Goal: Task Accomplishment & Management: Manage account settings

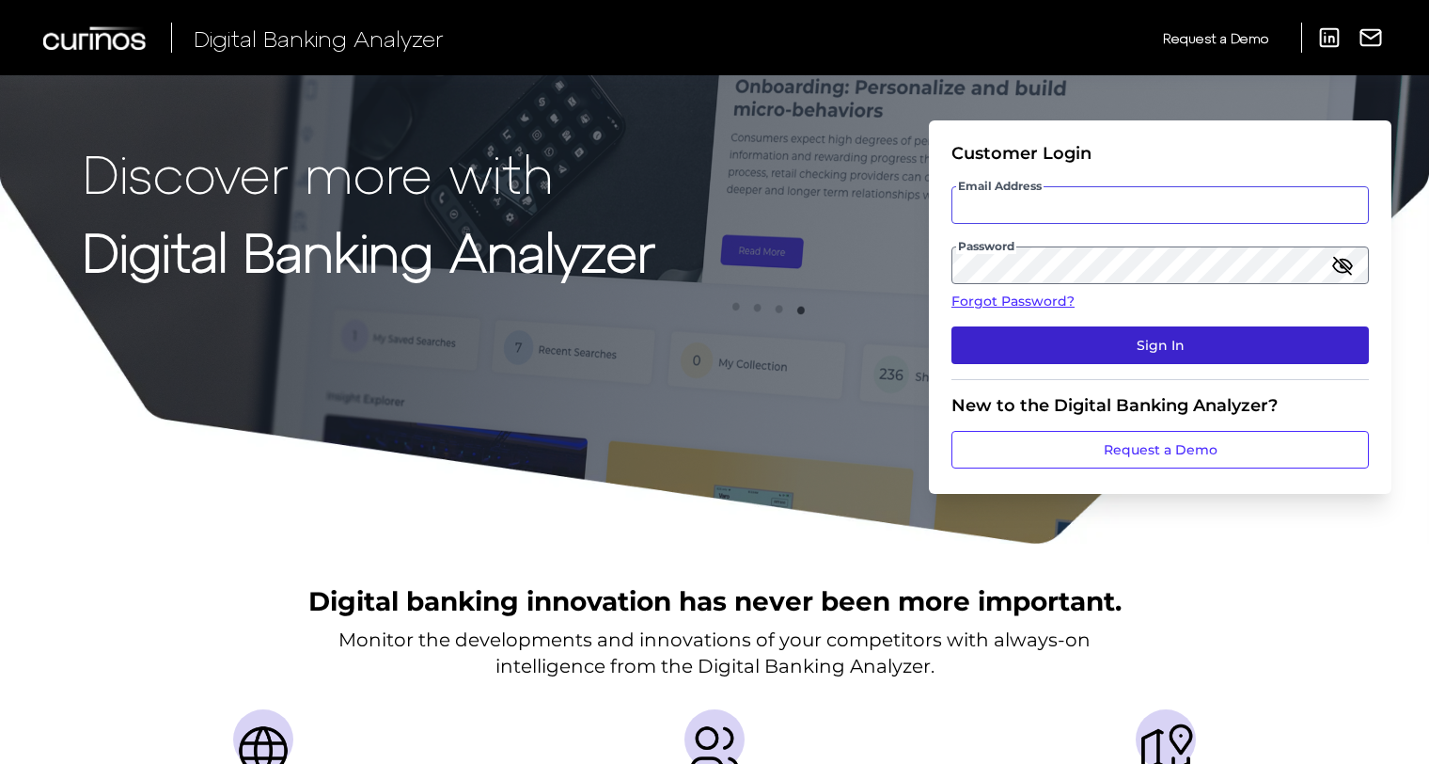
type input "[EMAIL_ADDRESS][DOMAIN_NAME]"
click at [1091, 343] on button "Sign In" at bounding box center [1161, 345] width 418 height 38
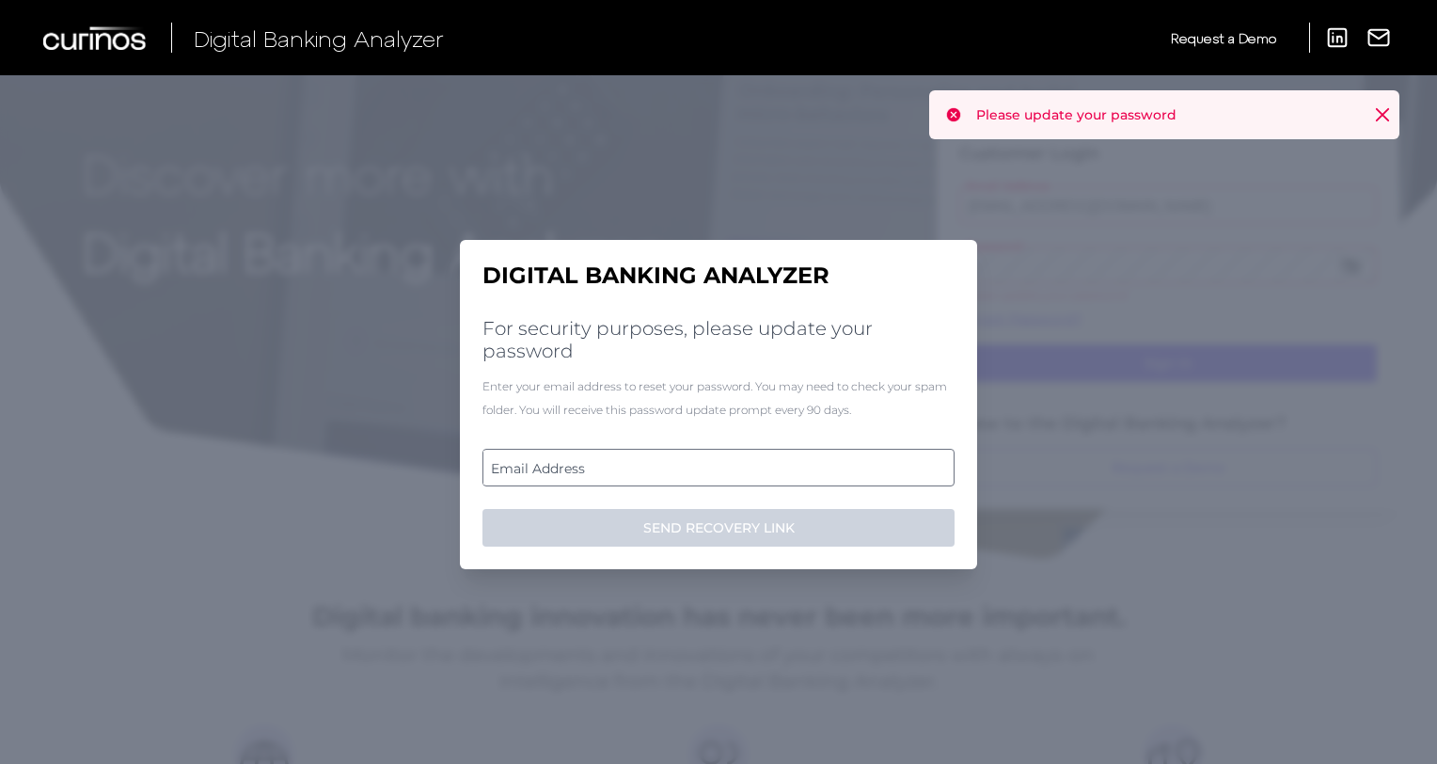
click at [582, 463] on label "Email Address" at bounding box center [717, 467] width 469 height 34
click at [582, 463] on input "email" at bounding box center [718, 468] width 472 height 38
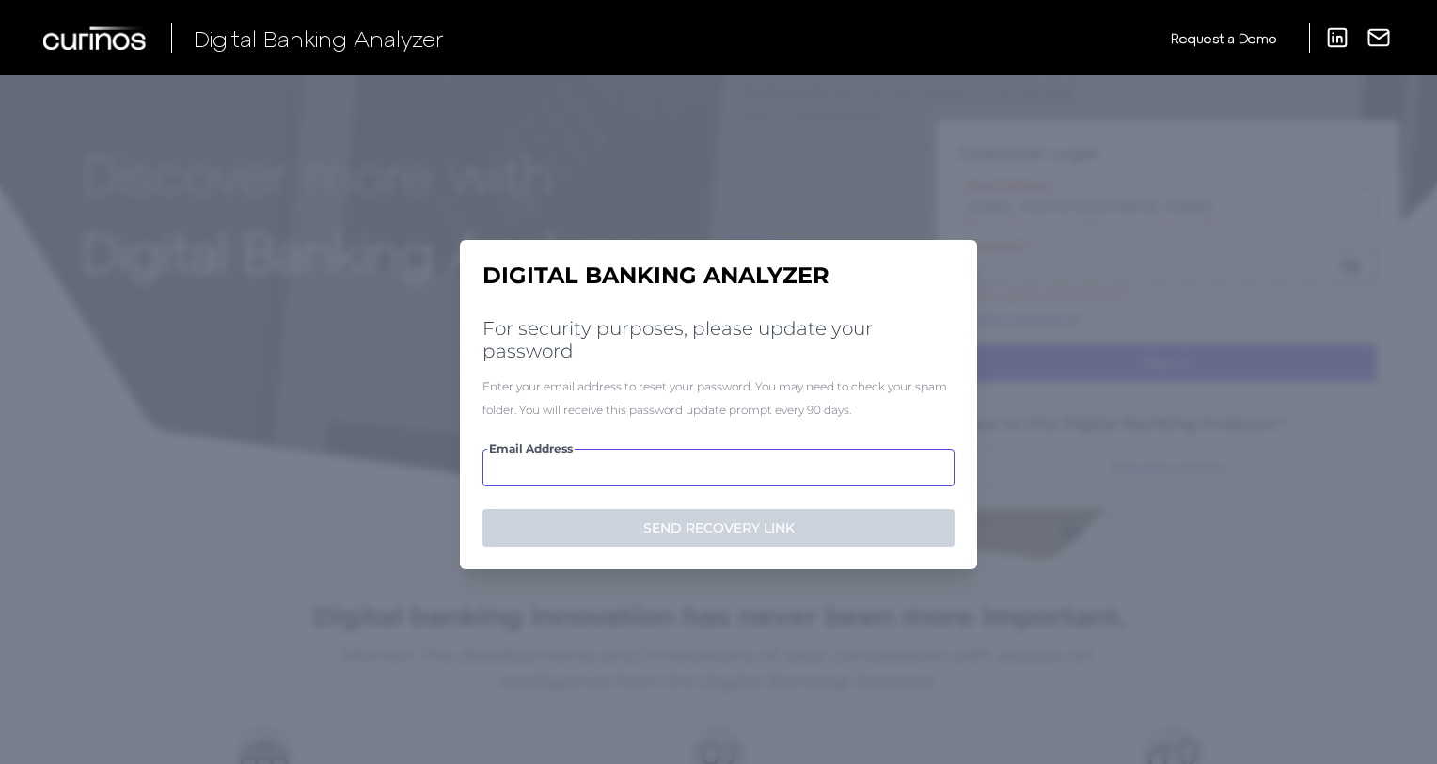
click at [512, 466] on input "Email Address" at bounding box center [718, 468] width 472 height 38
type input "d"
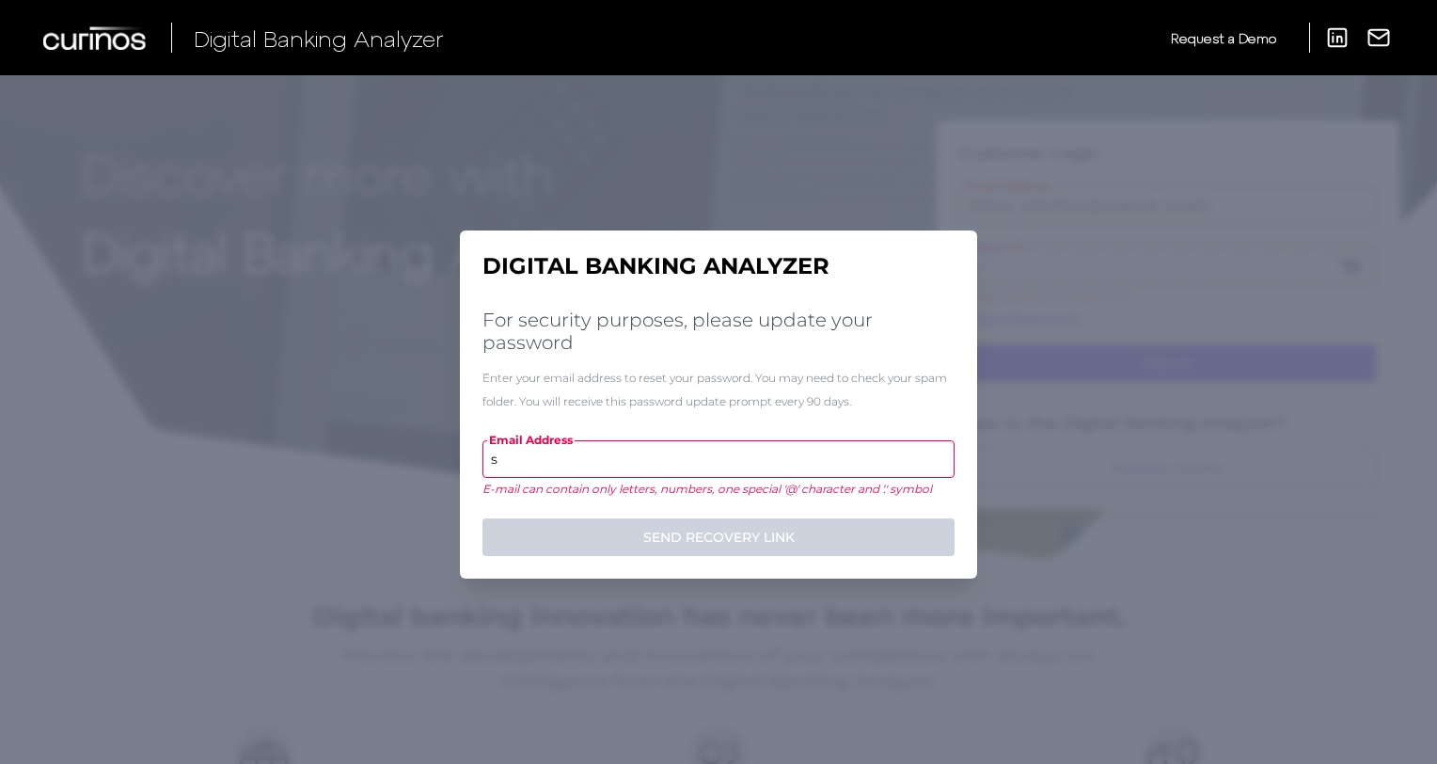
type input "s"
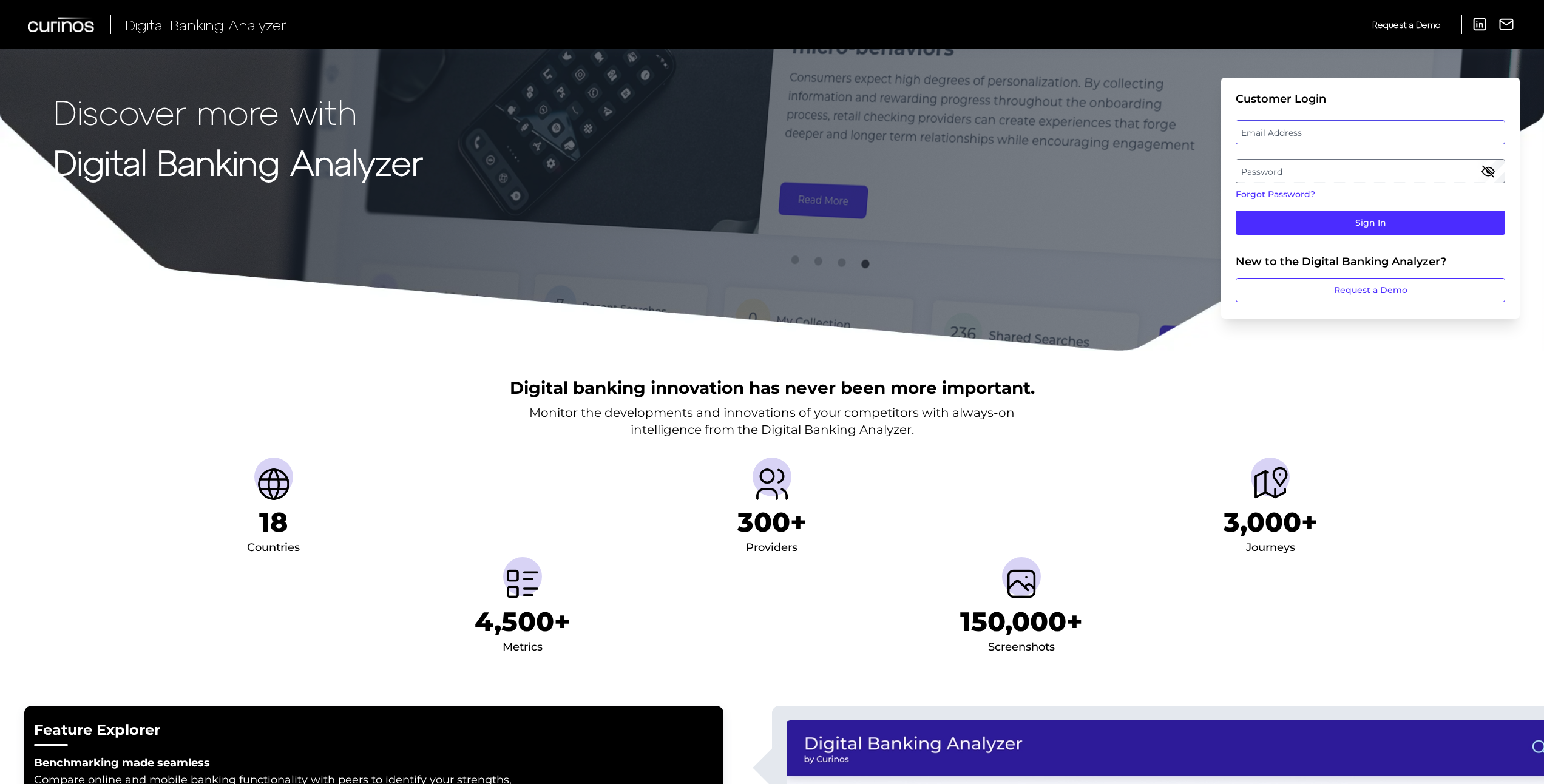
type input "[EMAIL_ADDRESS][DOMAIN_NAME]"
click at [1281, 132] on div "Email Address [EMAIL_ADDRESS][DOMAIN_NAME]" at bounding box center [1371, 132] width 270 height 25
click at [1288, 224] on button "Sign In" at bounding box center [1371, 223] width 270 height 25
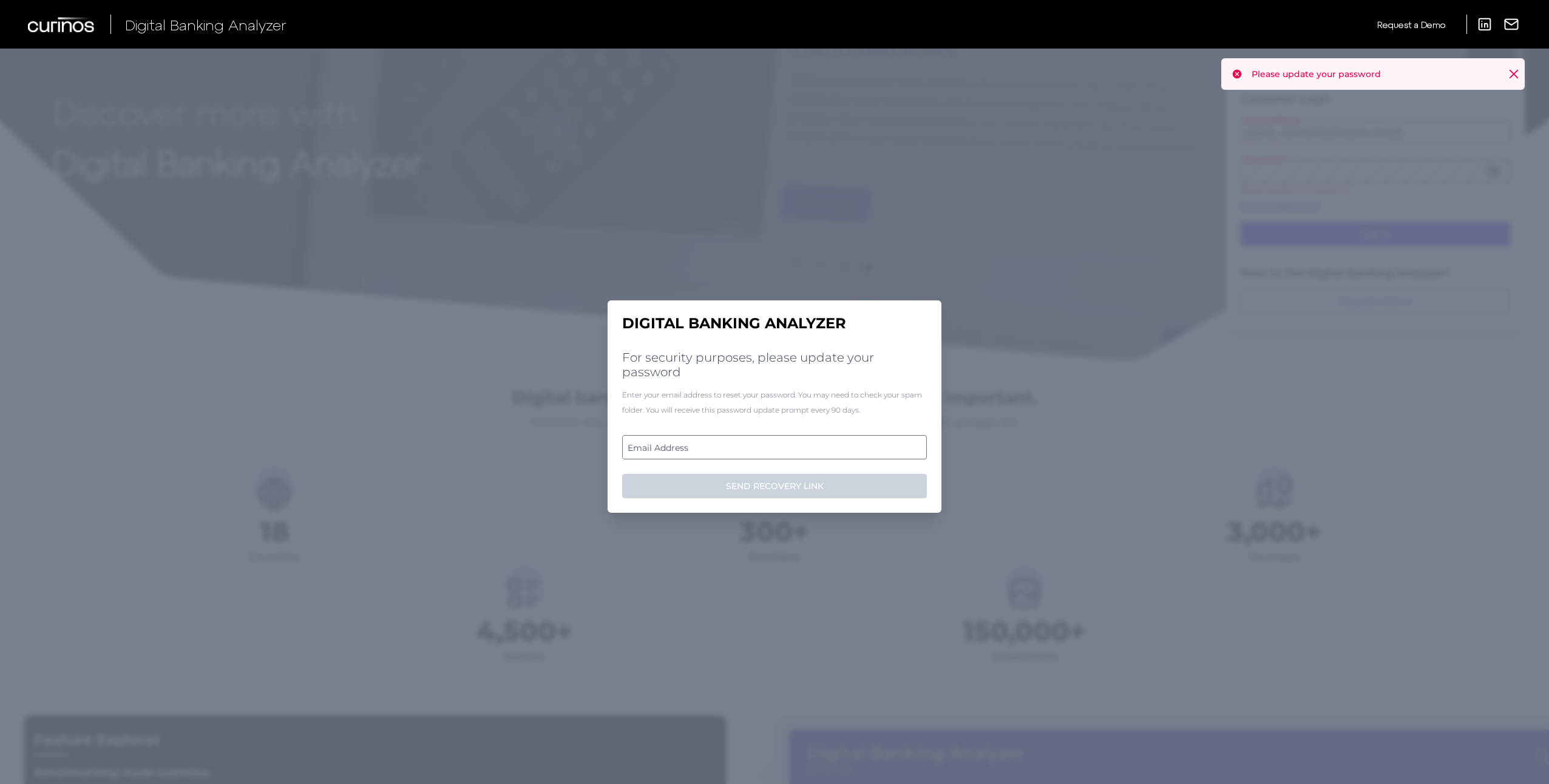
click at [658, 445] on label "Email Address" at bounding box center [774, 447] width 303 height 22
click at [658, 445] on input "email" at bounding box center [774, 447] width 305 height 25
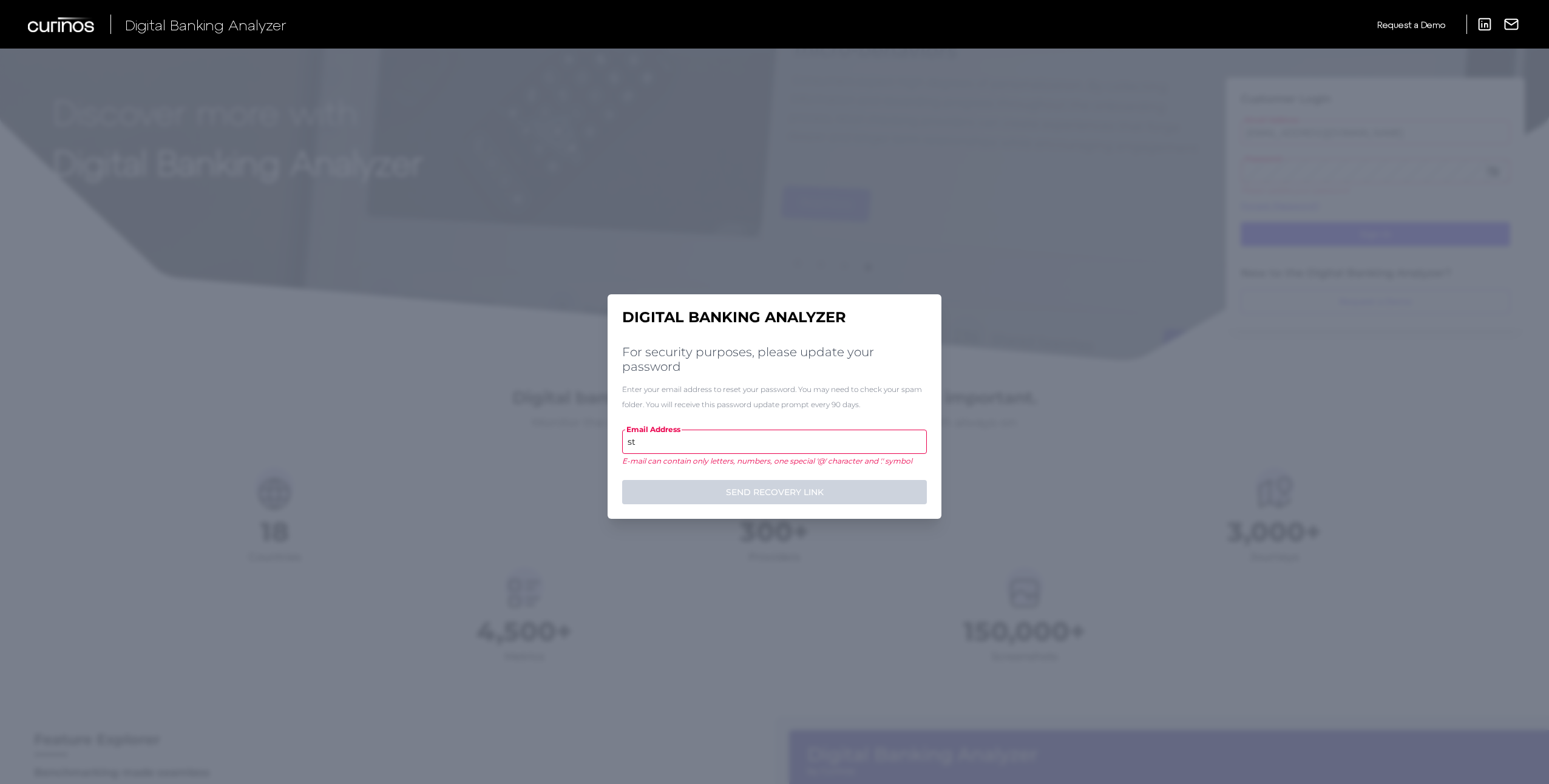
type input "s"
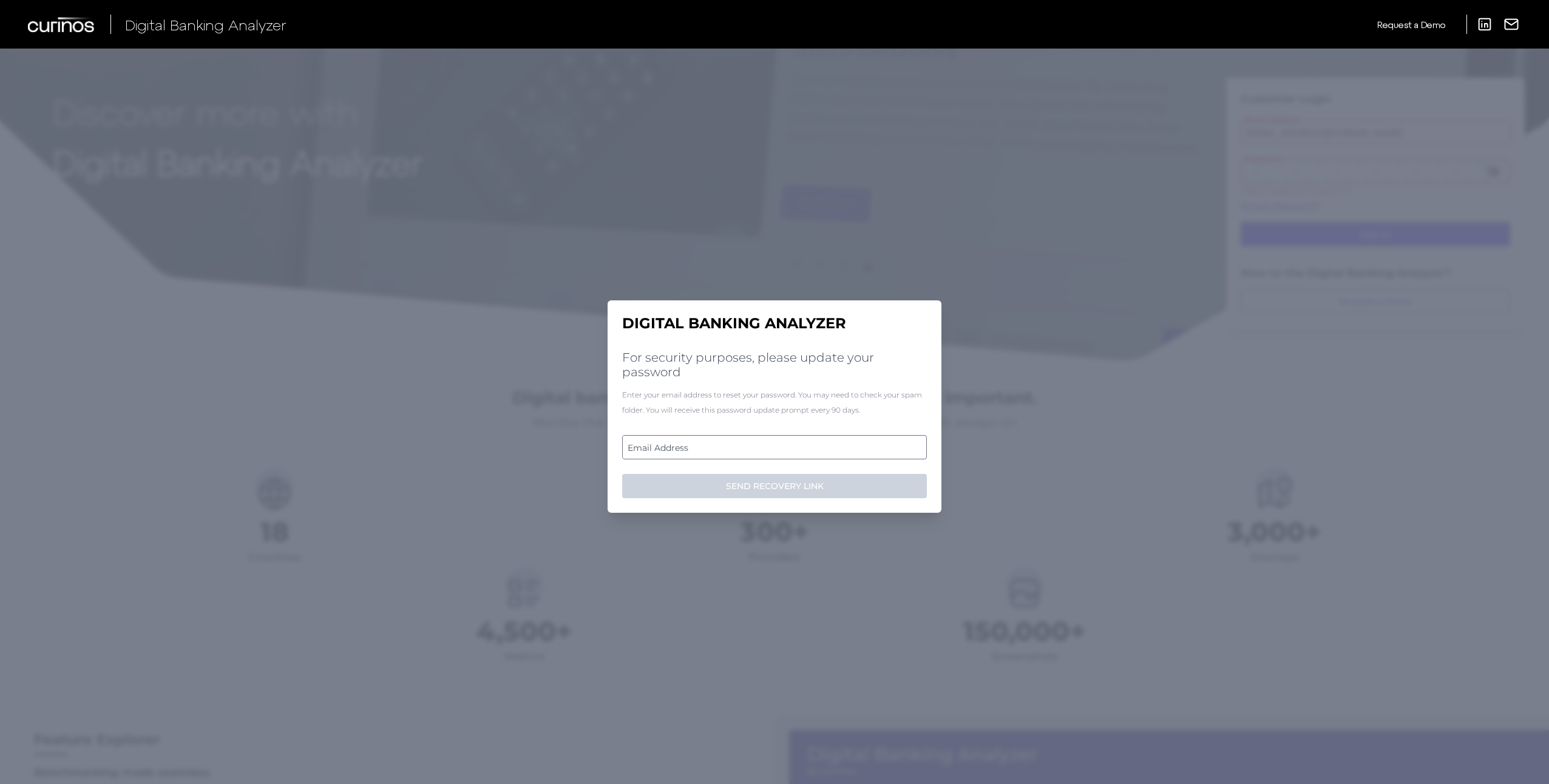
drag, startPoint x: 718, startPoint y: 443, endPoint x: 663, endPoint y: 450, distance: 55.4
drag, startPoint x: 663, startPoint y: 450, endPoint x: 649, endPoint y: 447, distance: 14.3
click at [649, 447] on label "Email Address" at bounding box center [774, 447] width 303 height 22
click at [649, 447] on input "email" at bounding box center [774, 447] width 305 height 25
drag, startPoint x: 649, startPoint y: 447, endPoint x: 638, endPoint y: 444, distance: 11.4
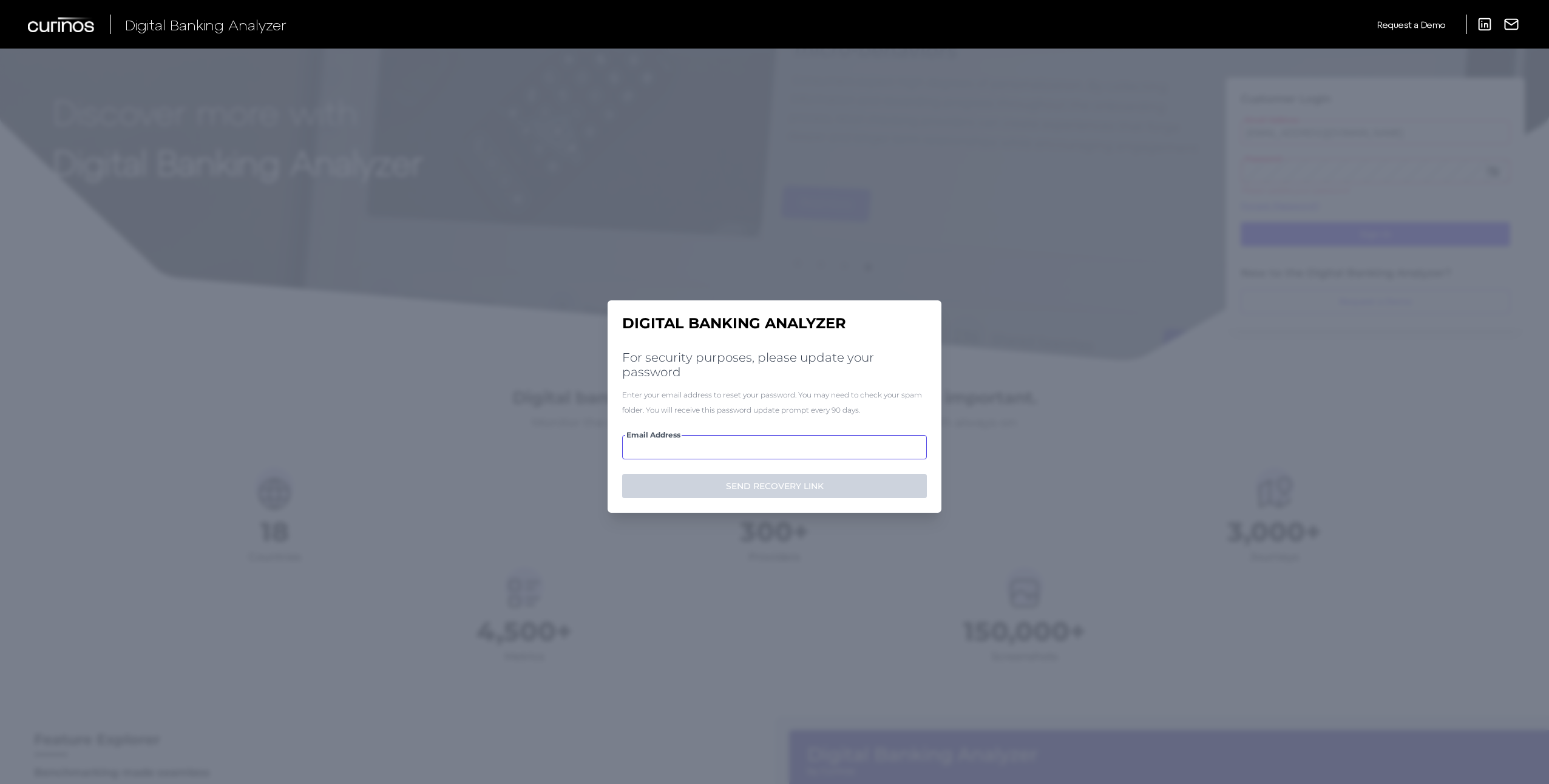
click at [638, 444] on input "Email Address" at bounding box center [774, 447] width 305 height 25
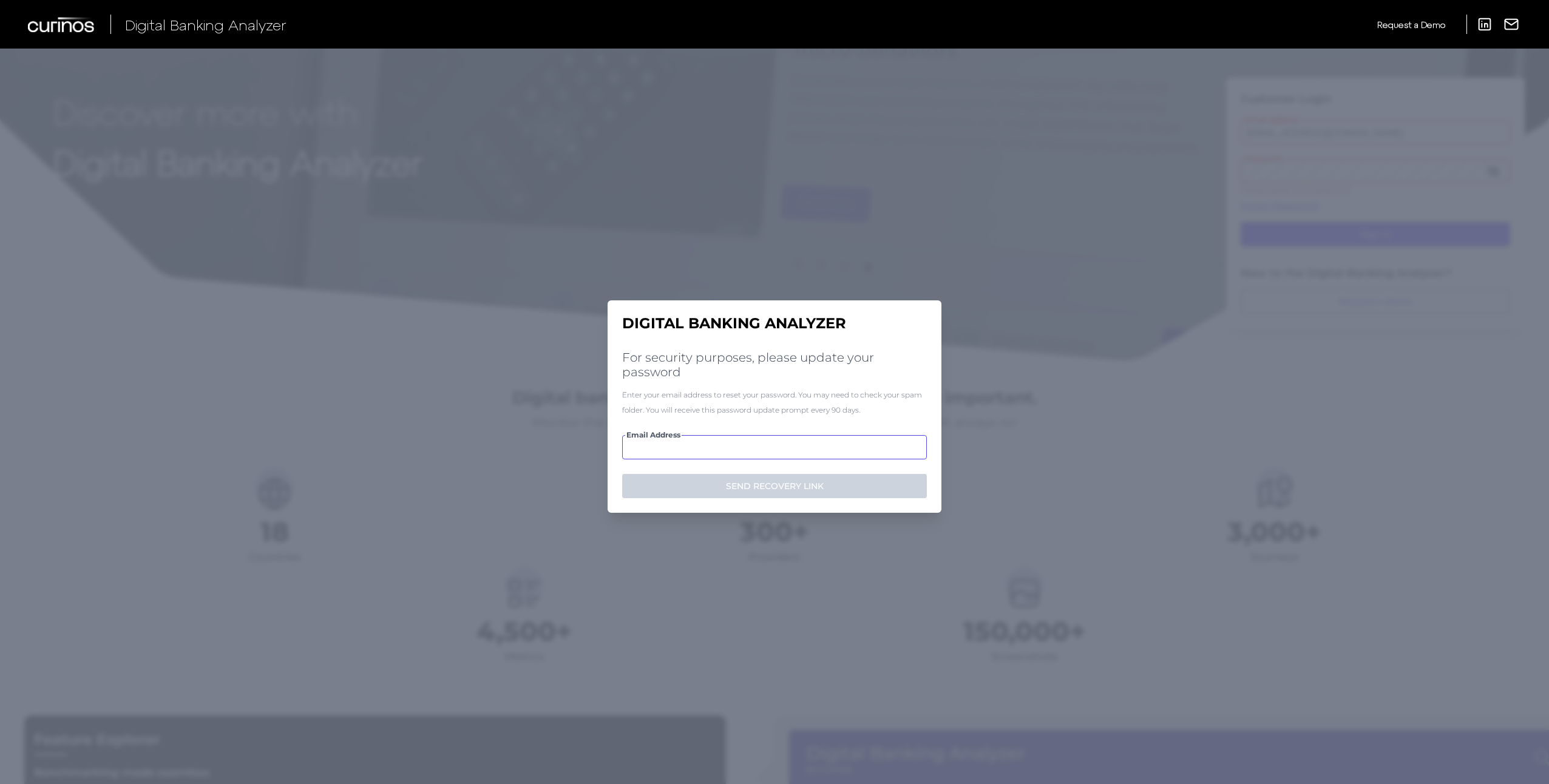
click at [742, 445] on input "Email Address" at bounding box center [774, 447] width 305 height 25
paste input "[PERSON_NAME][EMAIL_ADDRESS][PERSON_NAME][DOMAIN_NAME]"
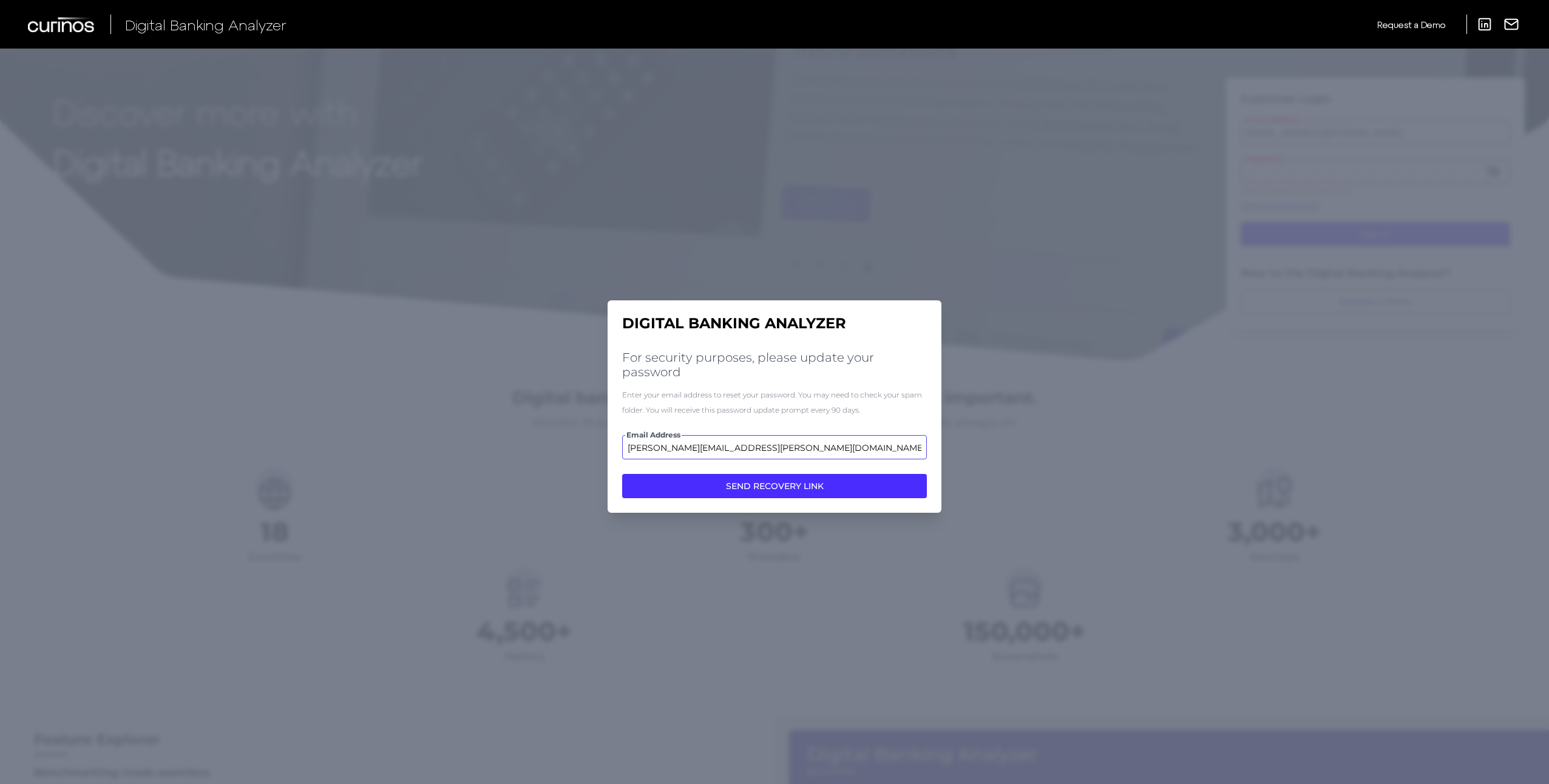
click at [665, 448] on input "[PERSON_NAME][EMAIL_ADDRESS][PERSON_NAME][DOMAIN_NAME]" at bounding box center [774, 447] width 305 height 25
click at [632, 446] on input "[PERSON_NAME][EMAIL_ADDRESS][PERSON_NAME][DOMAIN_NAME]" at bounding box center [774, 447] width 305 height 25
type input "[PERSON_NAME][EMAIL_ADDRESS][PERSON_NAME][DOMAIN_NAME]"
click at [758, 486] on button "SEND RECOVERY LINK" at bounding box center [774, 486] width 305 height 25
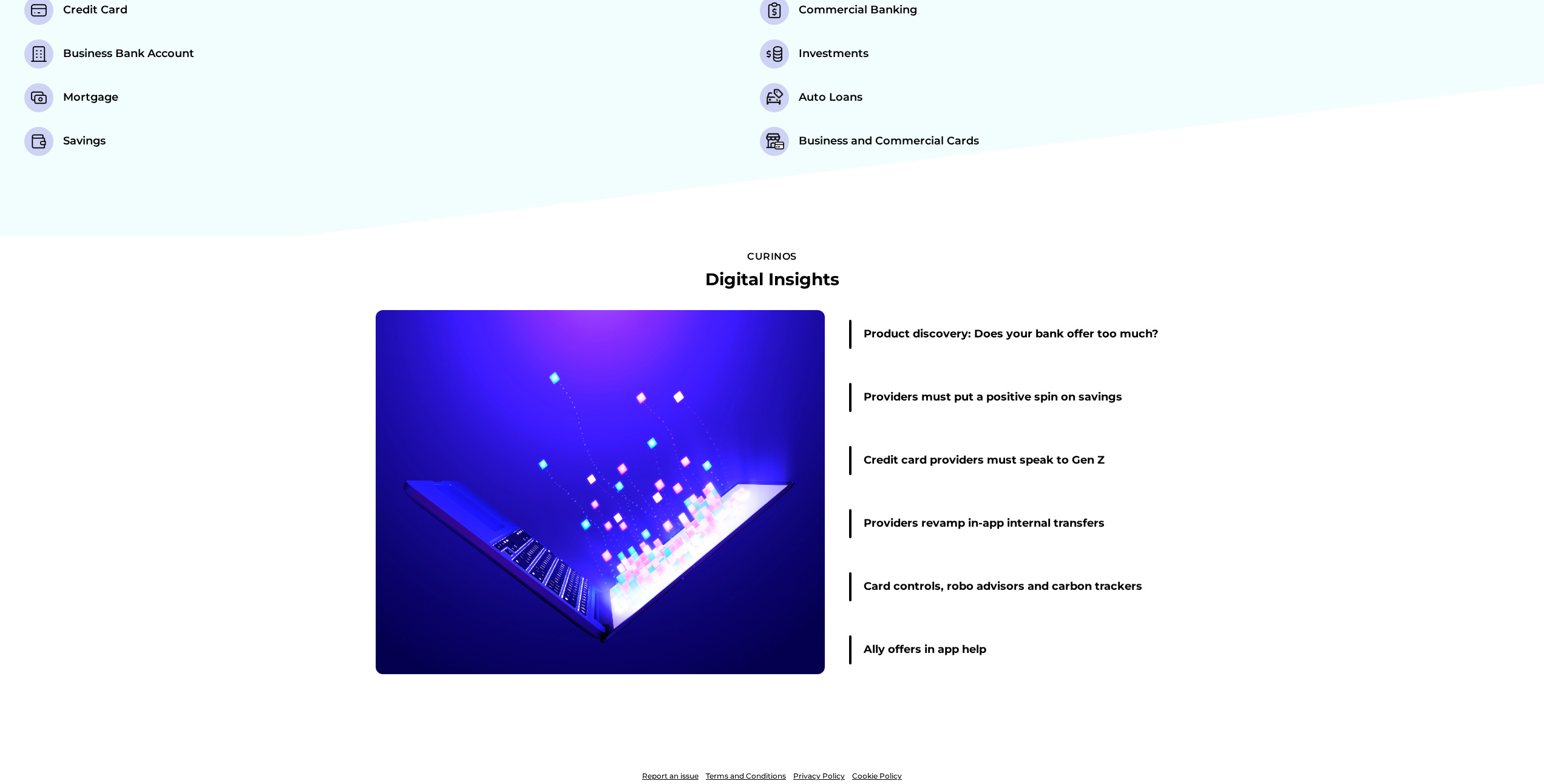
scroll to position [1503, 0]
